Goal: Check status: Check status

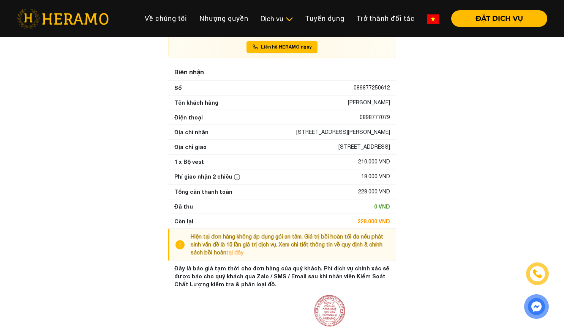
scroll to position [104, 0]
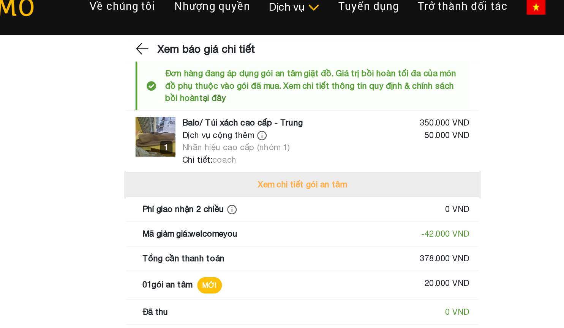
click at [257, 131] on button "Xem chi tiết gói an tâm" at bounding box center [282, 134] width 228 height 16
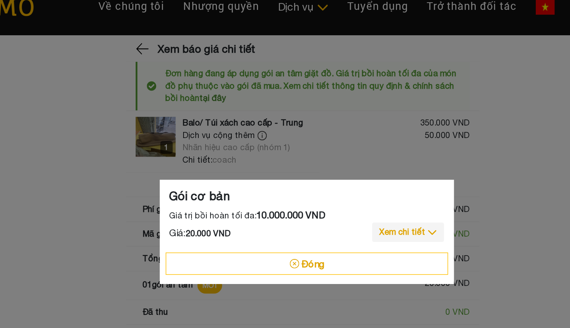
click at [166, 118] on div "Gói cơ bản Giá trị bồi hoàn tối đa: 10.000.000 VND Giá: 20.000 VND Xem chi tiết…" at bounding box center [285, 164] width 570 height 328
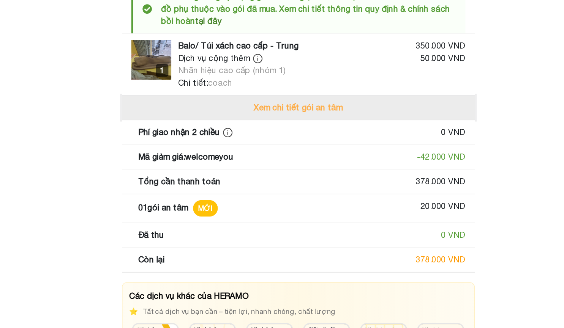
click at [360, 126] on button "Xem chi tiết gói an tâm" at bounding box center [282, 134] width 228 height 16
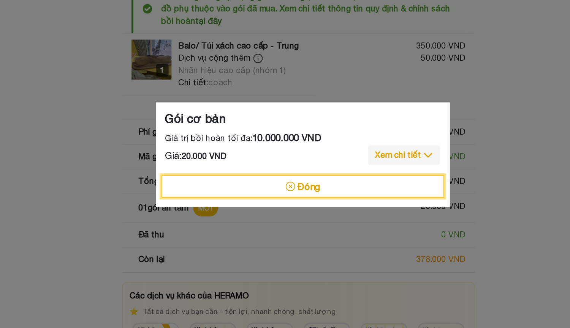
click at [247, 189] on button "Đóng" at bounding box center [285, 185] width 182 height 14
